Goal: Task Accomplishment & Management: Use online tool/utility

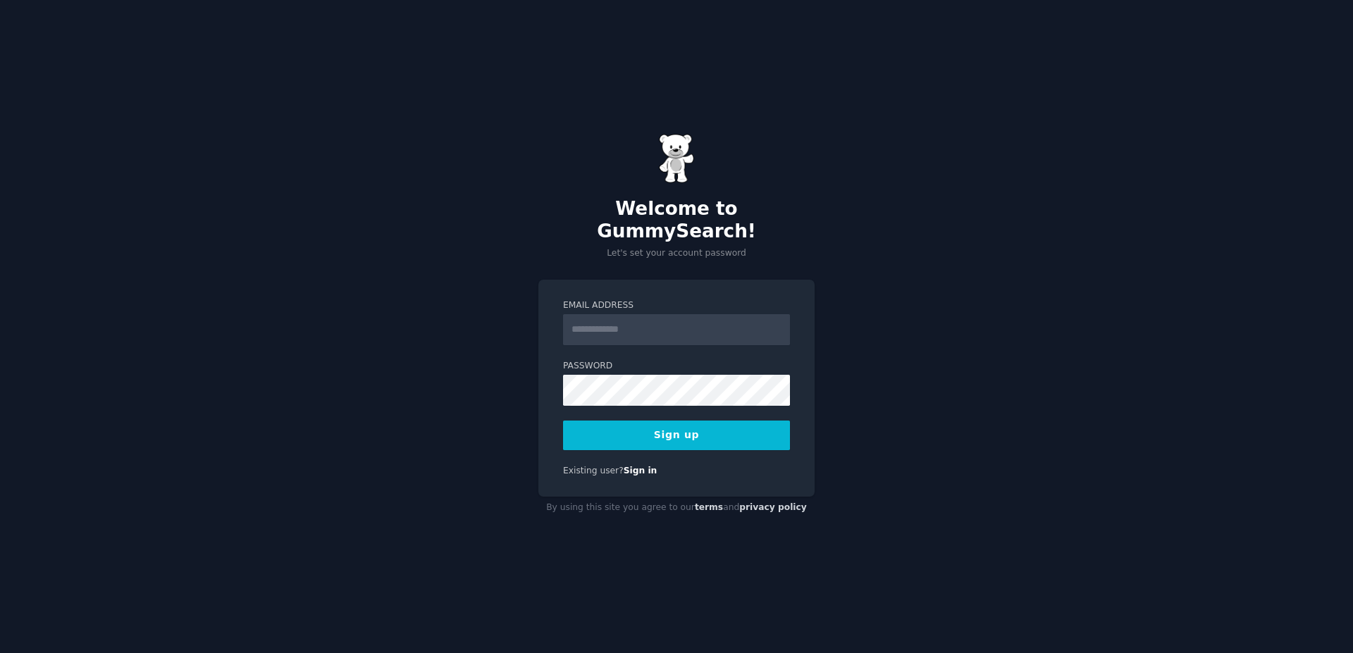
click at [664, 299] on label "Email Address" at bounding box center [676, 305] width 227 height 13
click at [664, 314] on input "Email Address" at bounding box center [676, 329] width 227 height 31
click at [661, 330] on input "Email Address" at bounding box center [676, 329] width 227 height 31
type input "**********"
click at [682, 421] on button "Sign up" at bounding box center [676, 436] width 227 height 30
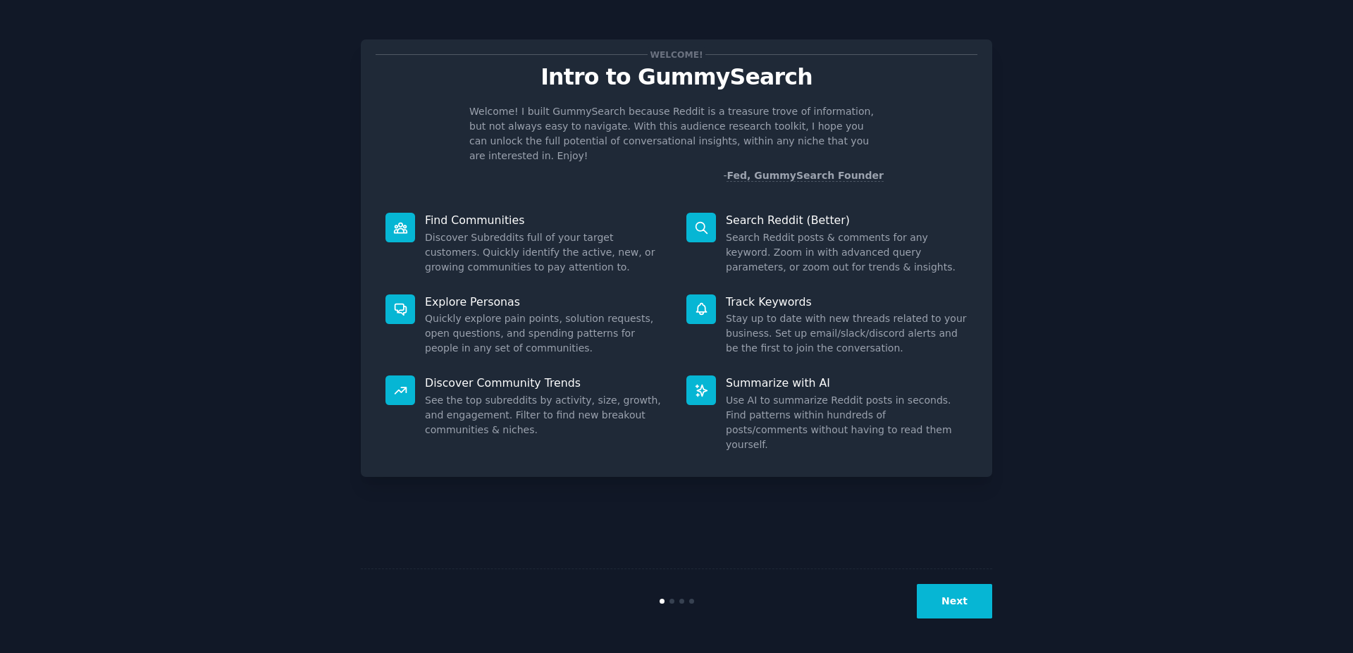
click at [947, 597] on button "Next" at bounding box center [954, 601] width 75 height 35
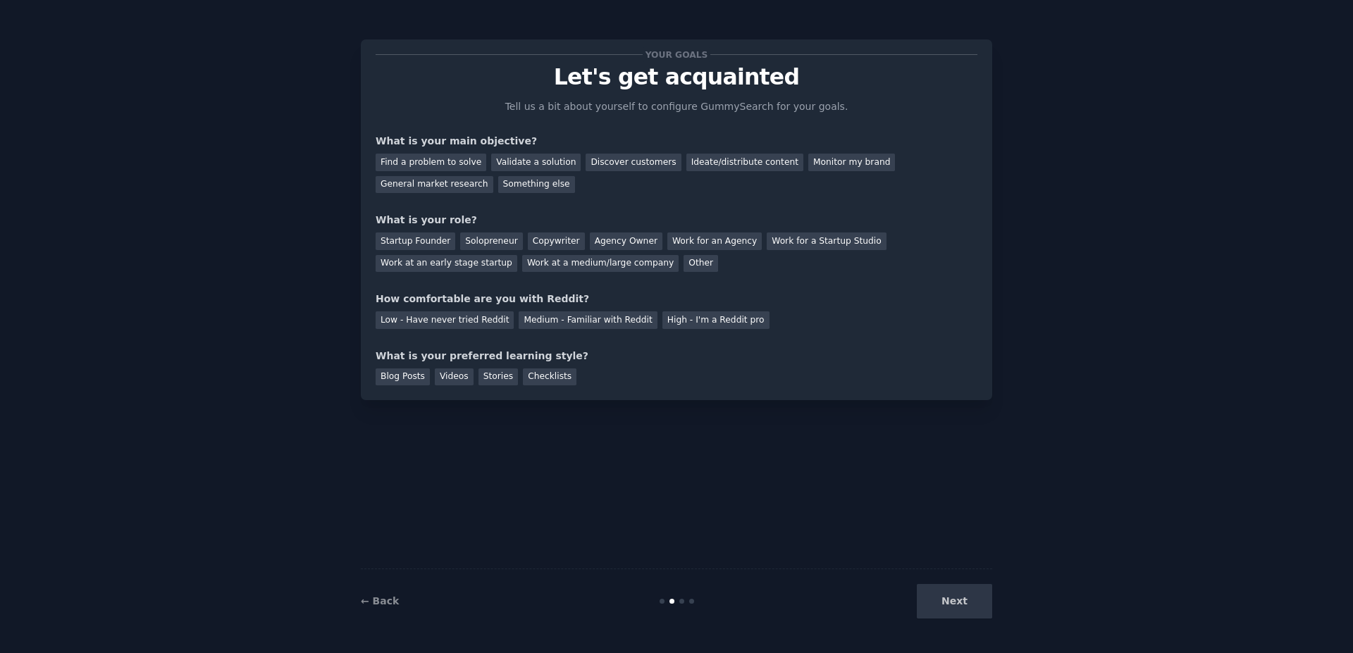
click at [947, 597] on div "Next" at bounding box center [886, 601] width 211 height 35
click at [439, 168] on div "Find a problem to solve" at bounding box center [431, 163] width 111 height 18
click at [519, 163] on div "Validate a solution" at bounding box center [535, 163] width 89 height 18
click at [416, 164] on div "Find a problem to solve" at bounding box center [431, 163] width 111 height 18
click at [478, 242] on div "Solopreneur" at bounding box center [491, 241] width 62 height 18
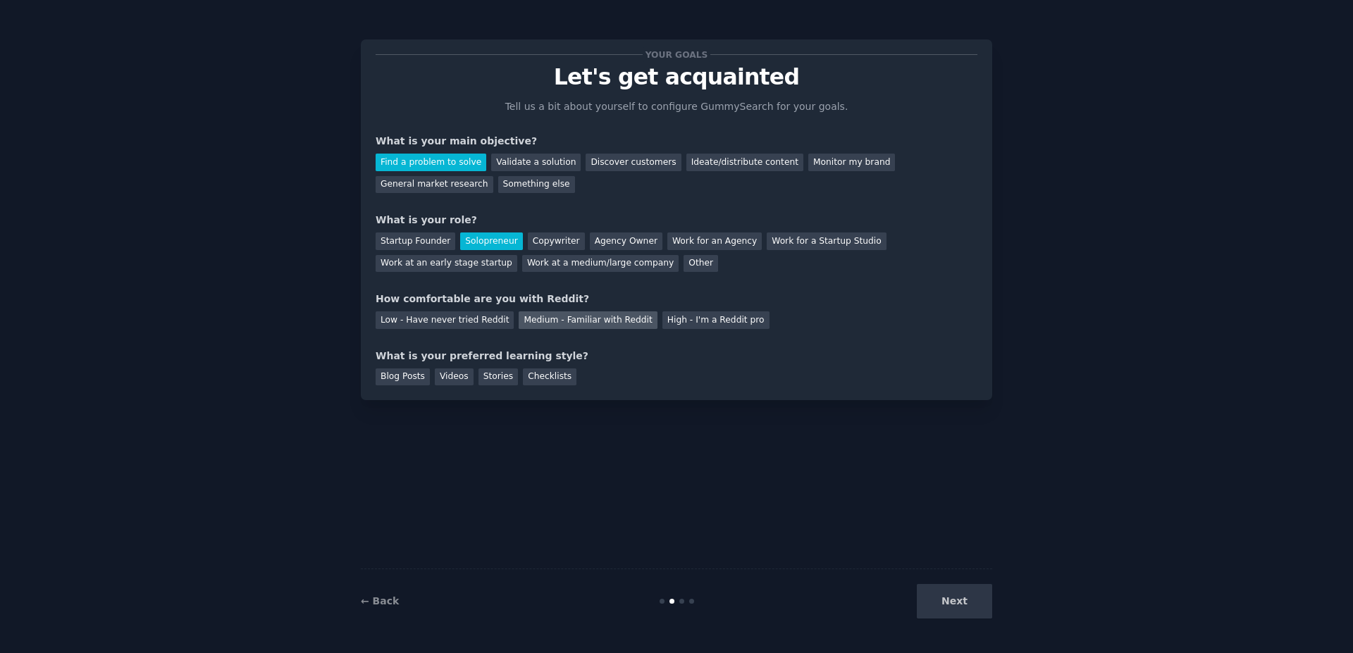
click at [571, 326] on div "Medium - Familiar with Reddit" at bounding box center [588, 320] width 138 height 18
click at [447, 370] on div "Videos" at bounding box center [454, 377] width 39 height 18
click at [941, 601] on button "Next" at bounding box center [954, 601] width 75 height 35
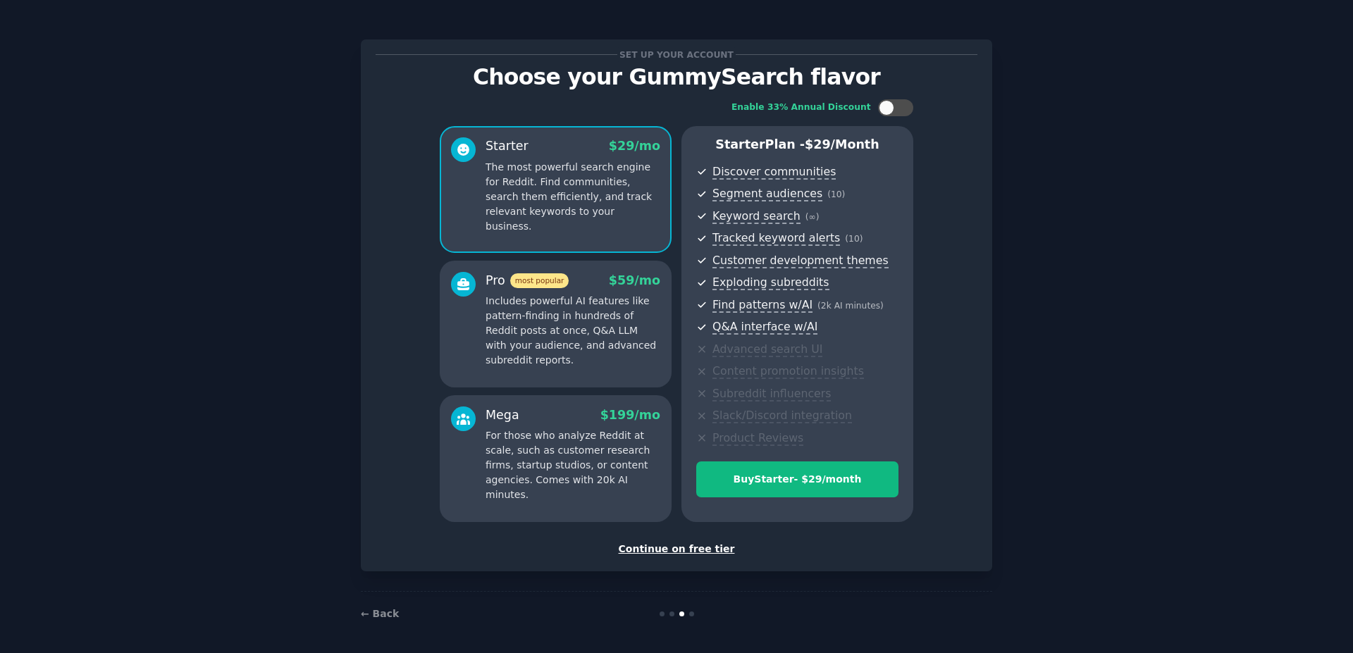
click at [682, 552] on div "Continue on free tier" at bounding box center [677, 549] width 602 height 15
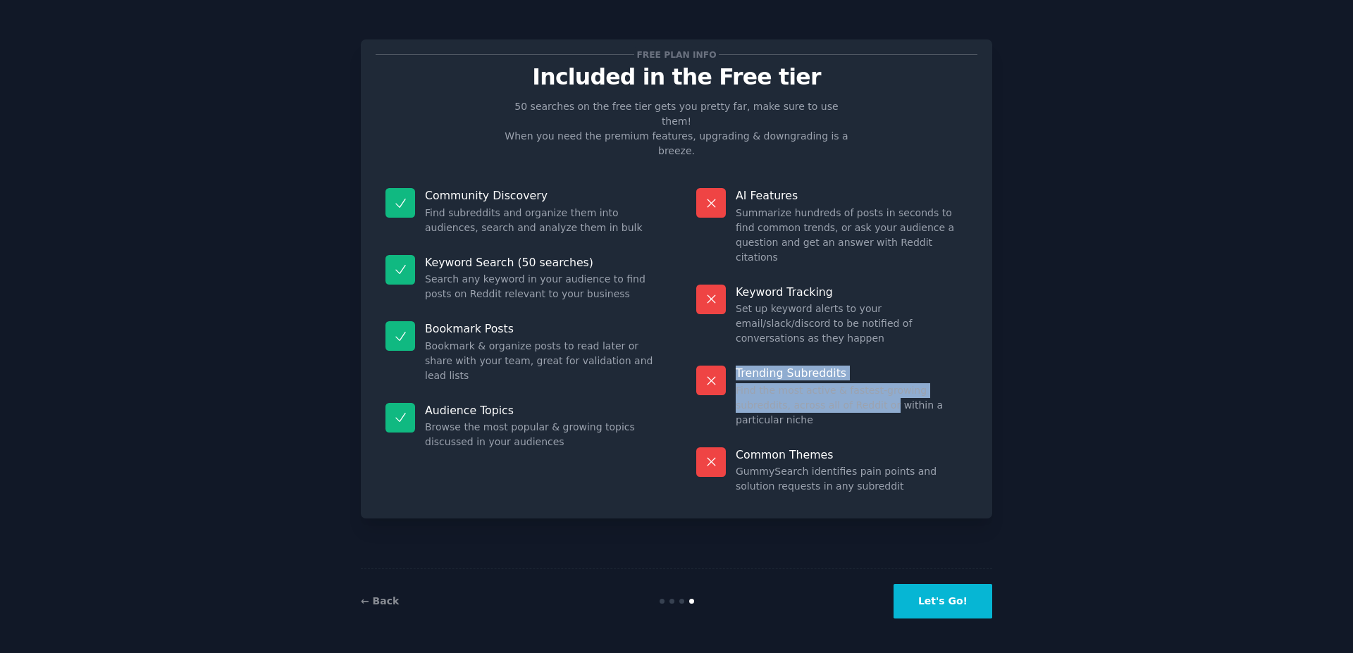
drag, startPoint x: 807, startPoint y: 137, endPoint x: 830, endPoint y: 347, distance: 211.9
click at [830, 347] on div "Free plan info Included in the Free tier 50 searches on the free tier gets you …" at bounding box center [677, 278] width 602 height 449
click at [829, 383] on dd "Find the most active & fastest-growing subreddits, across all of Reddit or with…" at bounding box center [852, 405] width 232 height 44
click at [975, 607] on button "Let's Go!" at bounding box center [942, 601] width 99 height 35
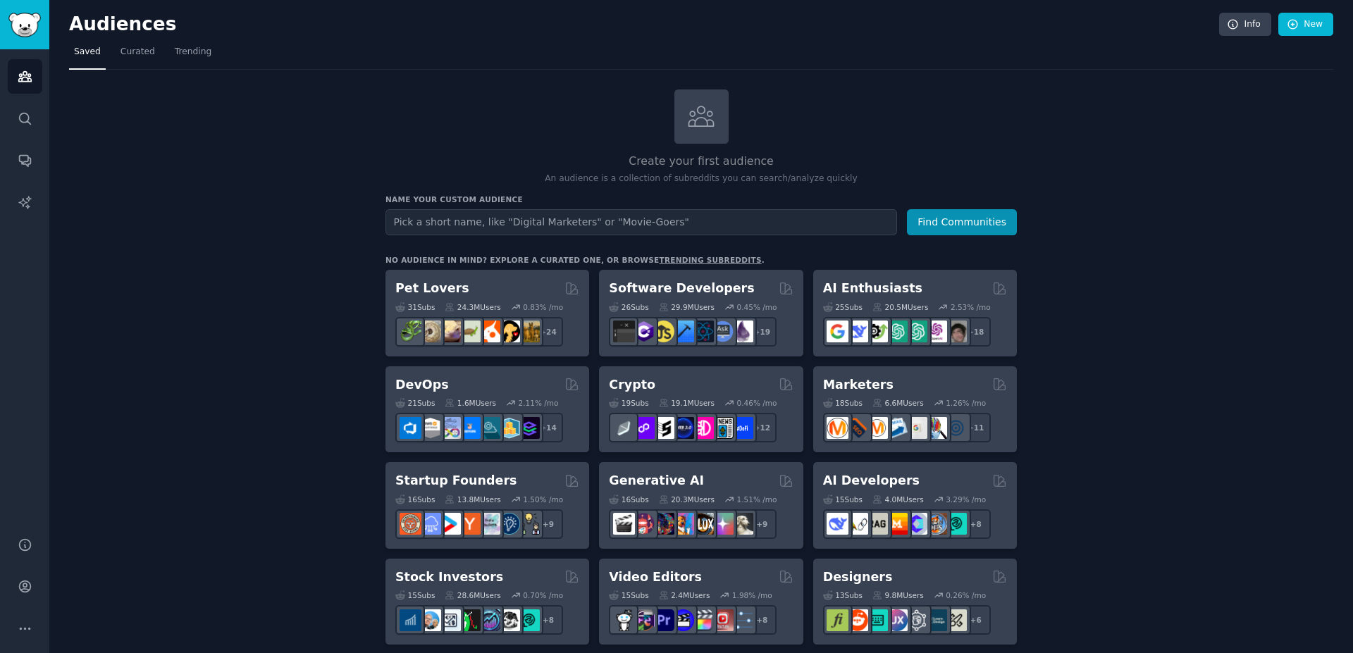
click at [640, 223] on input "text" at bounding box center [640, 222] width 511 height 26
type input "relation"
click at [952, 219] on button "Find Communities" at bounding box center [962, 222] width 110 height 26
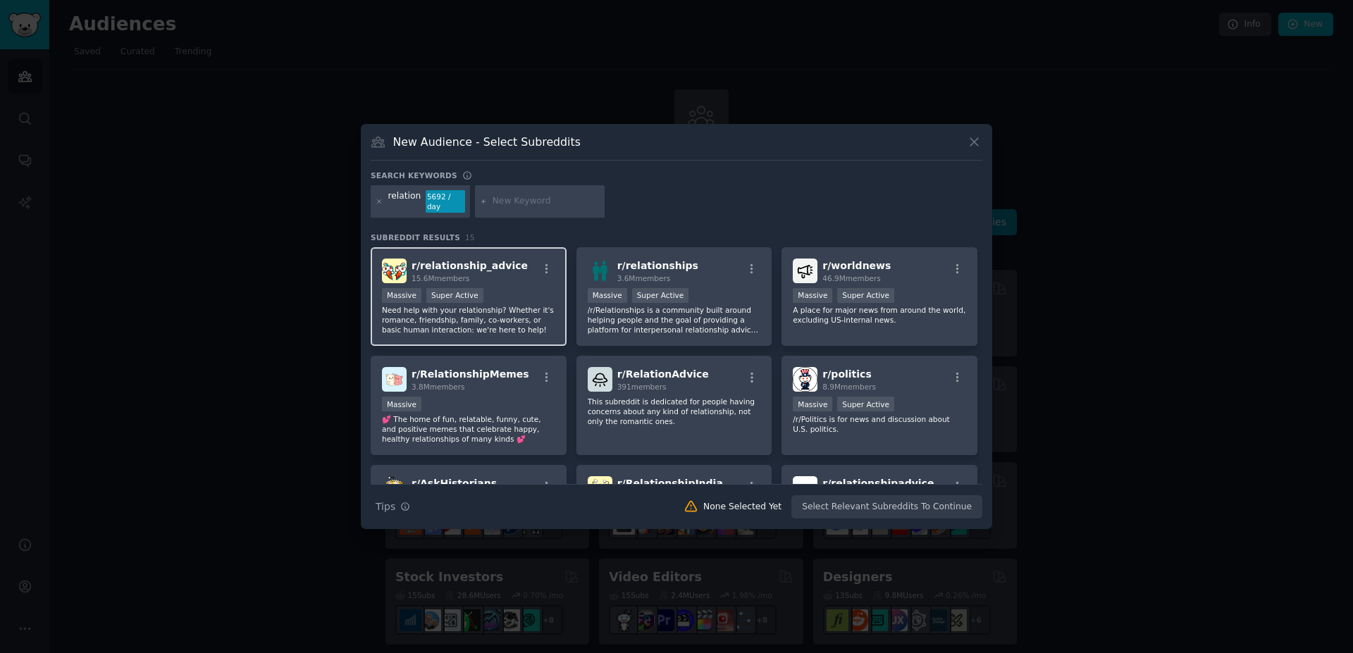
click at [428, 277] on span "15.6M members" at bounding box center [440, 278] width 58 height 8
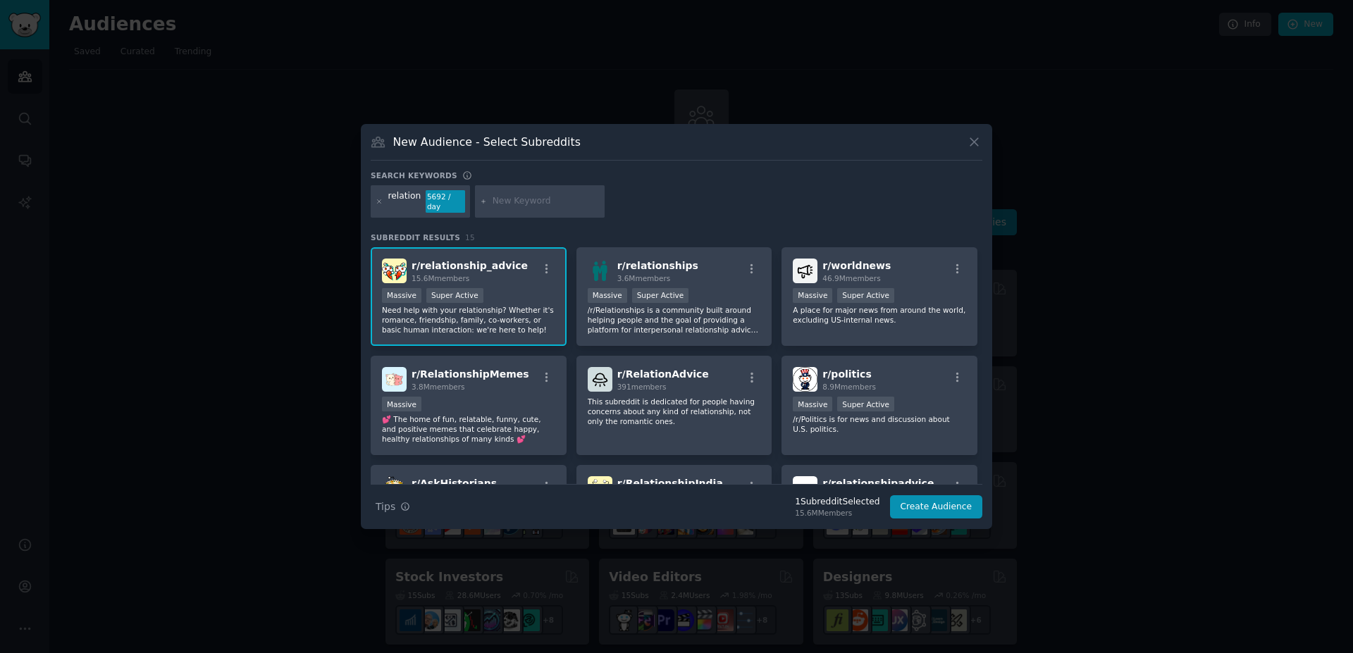
click at [440, 323] on p "Need help with your relationship? Whether it's romance, friendship, family, co-…" at bounding box center [468, 320] width 173 height 30
click at [445, 274] on span "15.6M members" at bounding box center [440, 278] width 58 height 8
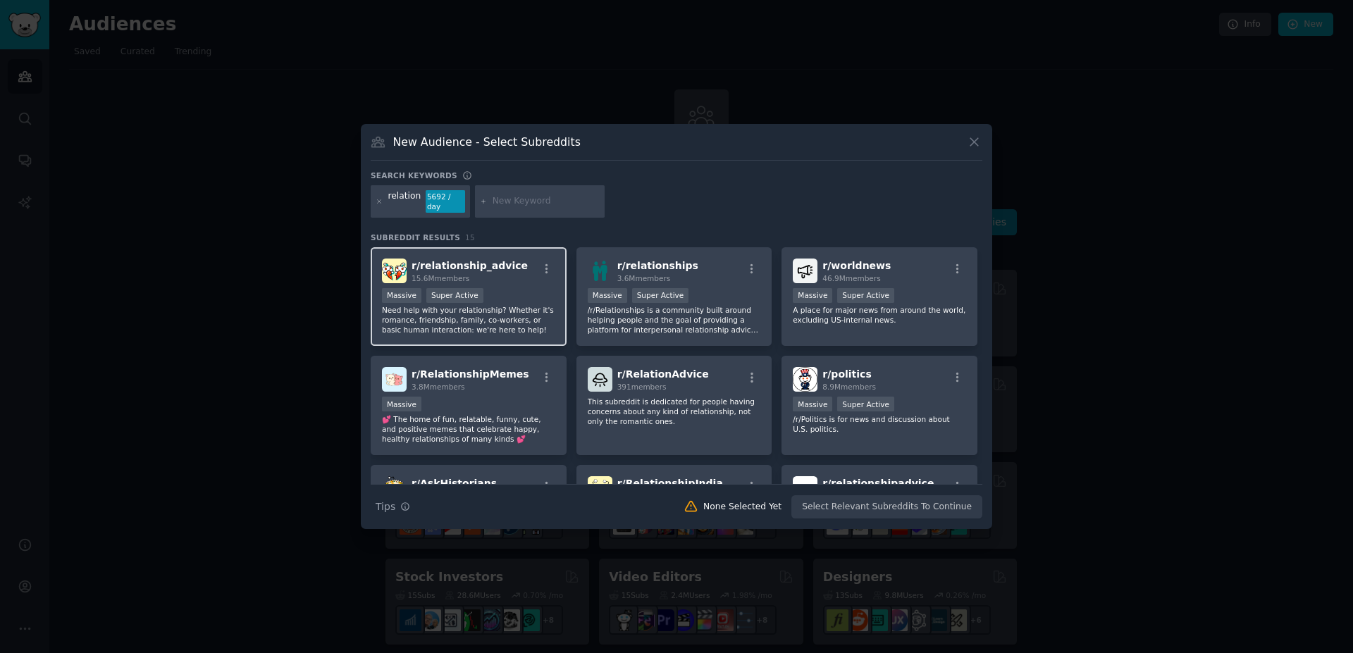
click at [478, 305] on p "Need help with your relationship? Whether it's romance, friendship, family, co-…" at bounding box center [468, 320] width 173 height 30
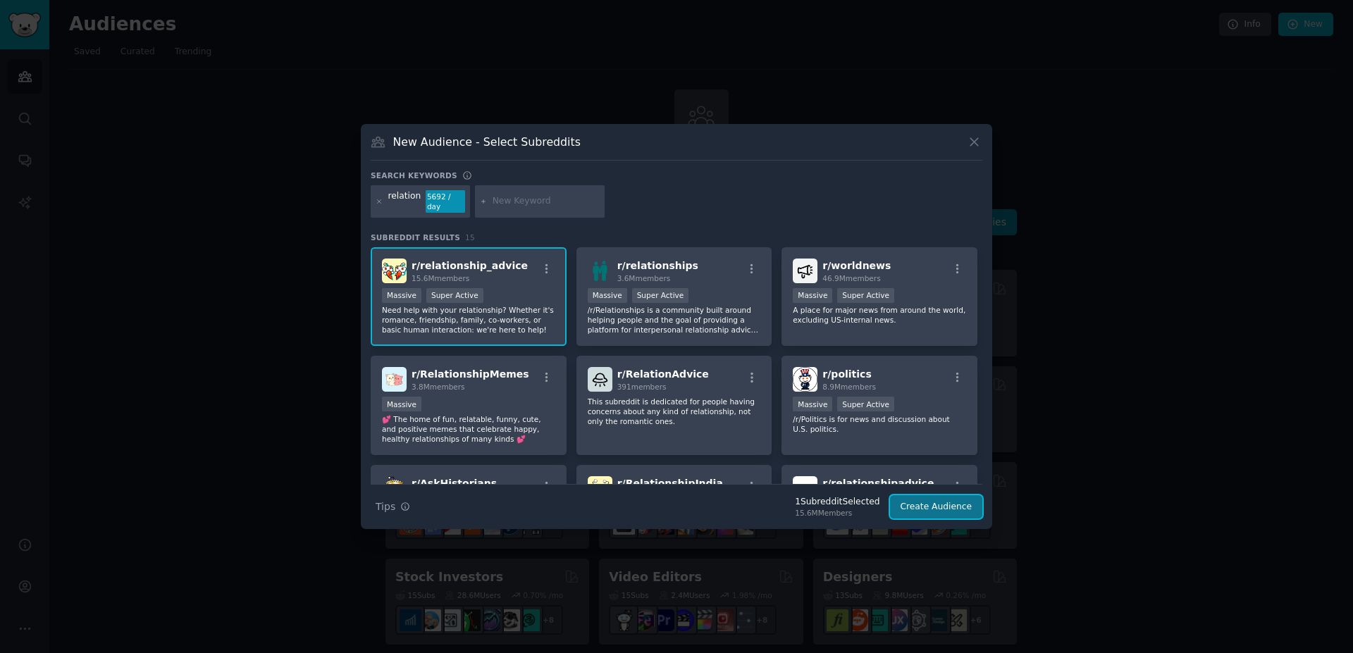
click at [956, 504] on button "Create Audience" at bounding box center [936, 507] width 93 height 24
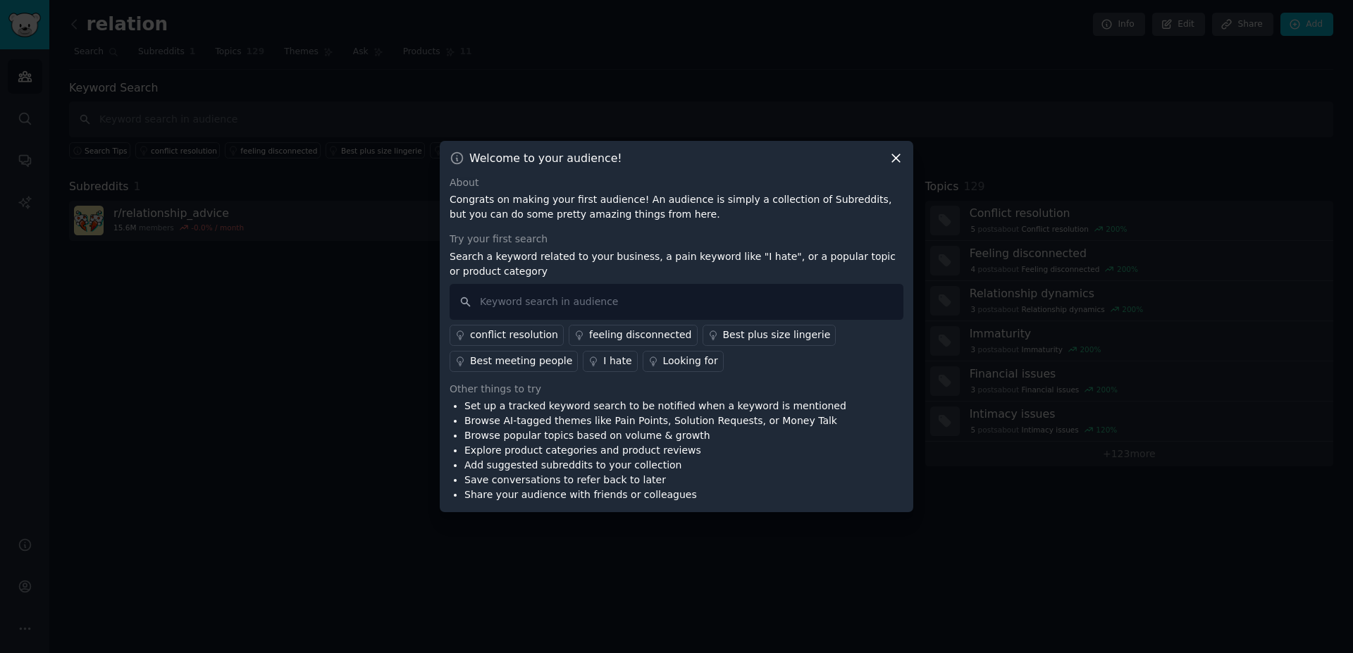
click at [894, 154] on icon at bounding box center [895, 158] width 15 height 15
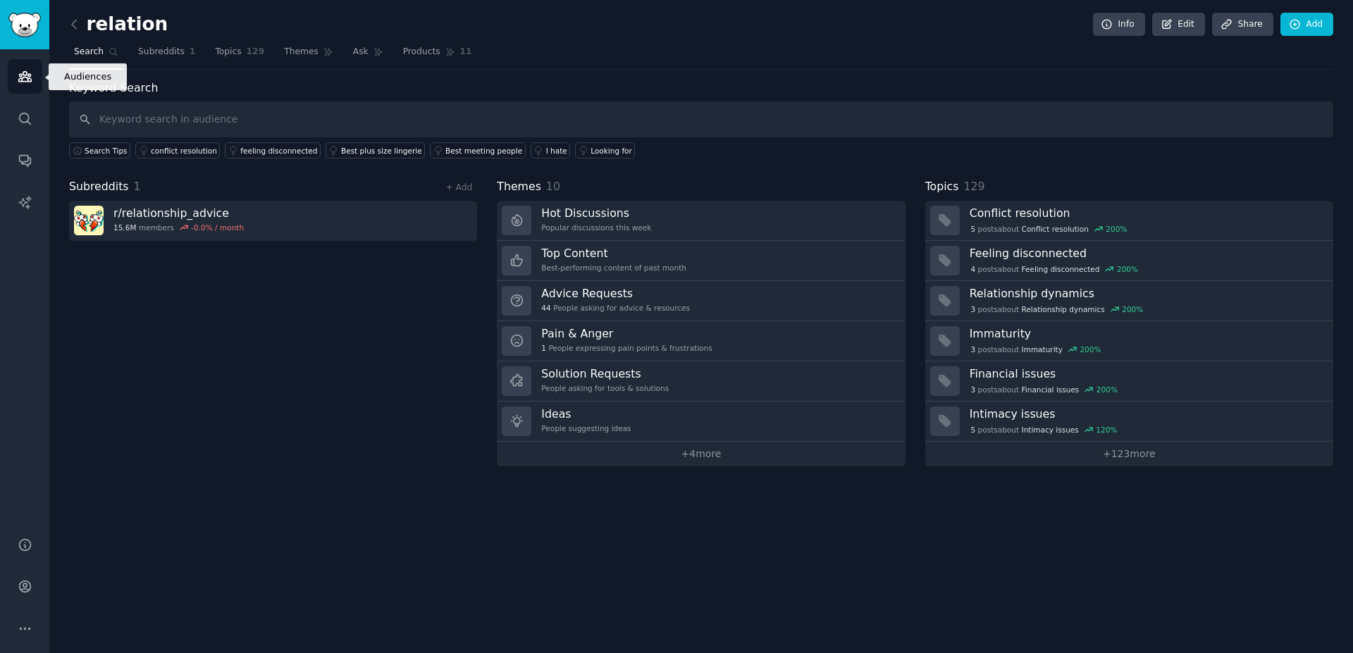
click at [32, 85] on link "Audiences" at bounding box center [25, 76] width 35 height 35
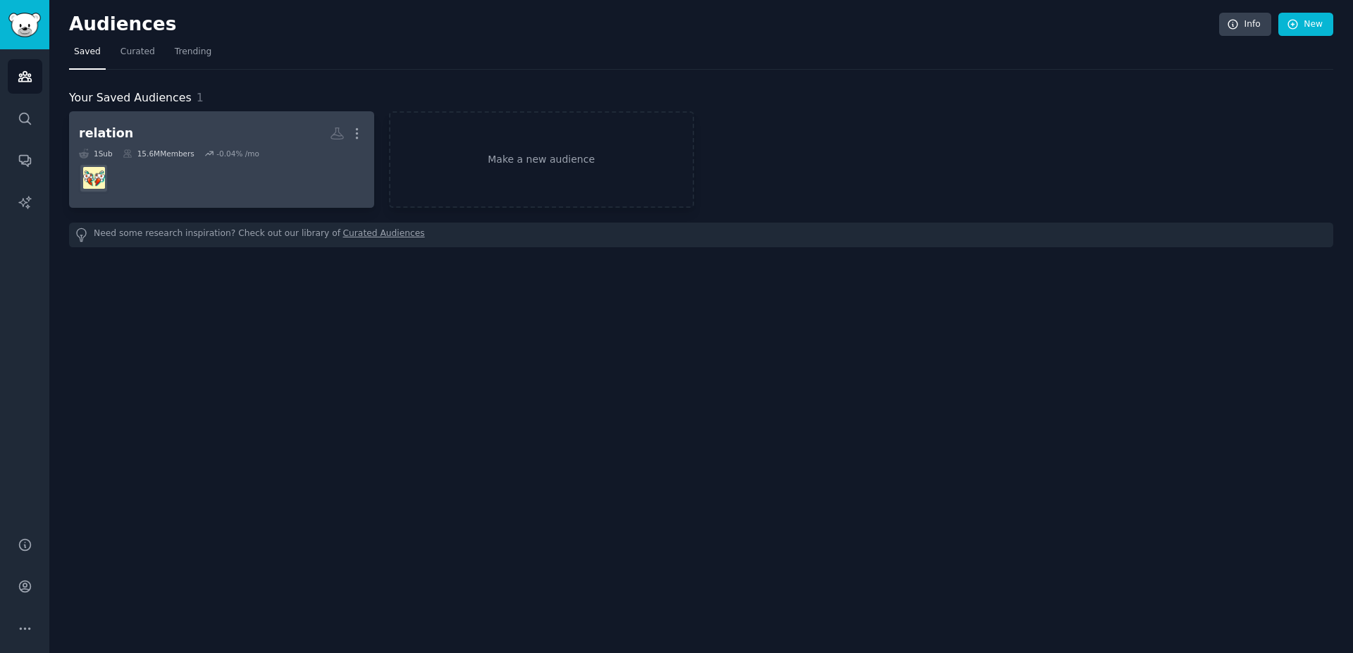
click at [140, 130] on h2 "relation More" at bounding box center [221, 133] width 285 height 25
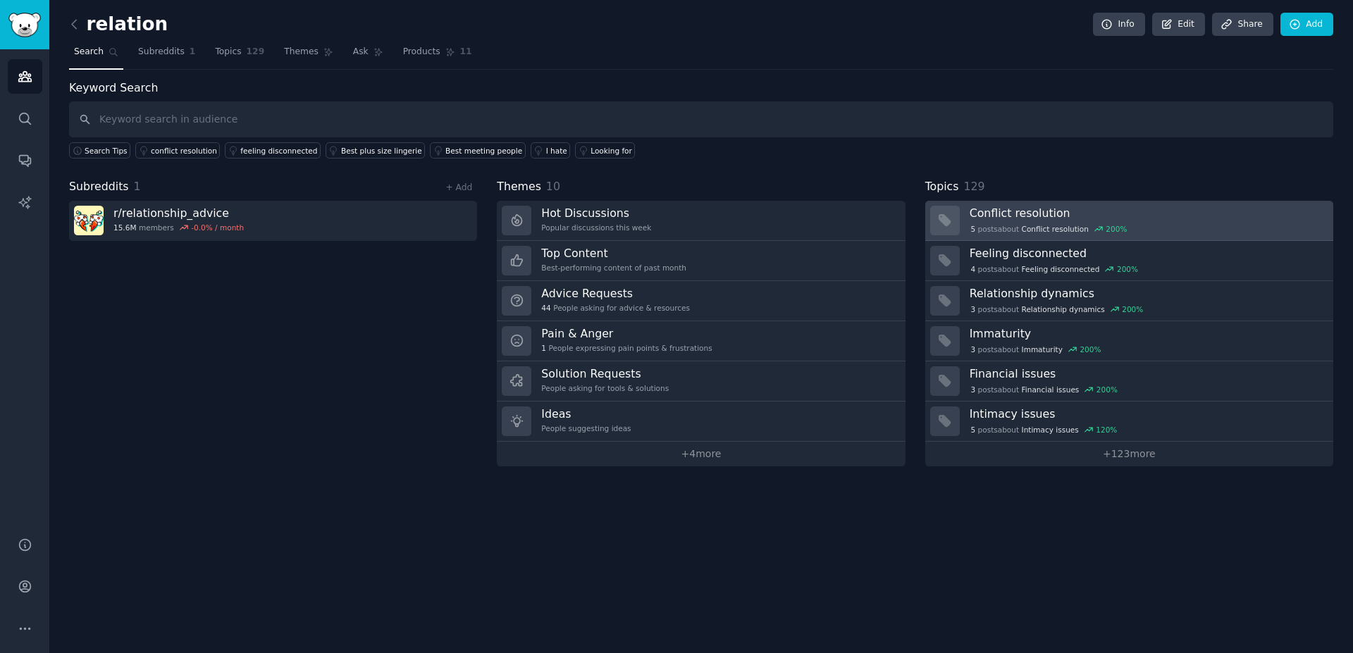
click at [1072, 215] on h3 "Conflict resolution" at bounding box center [1146, 213] width 354 height 15
